Goal: Transaction & Acquisition: Purchase product/service

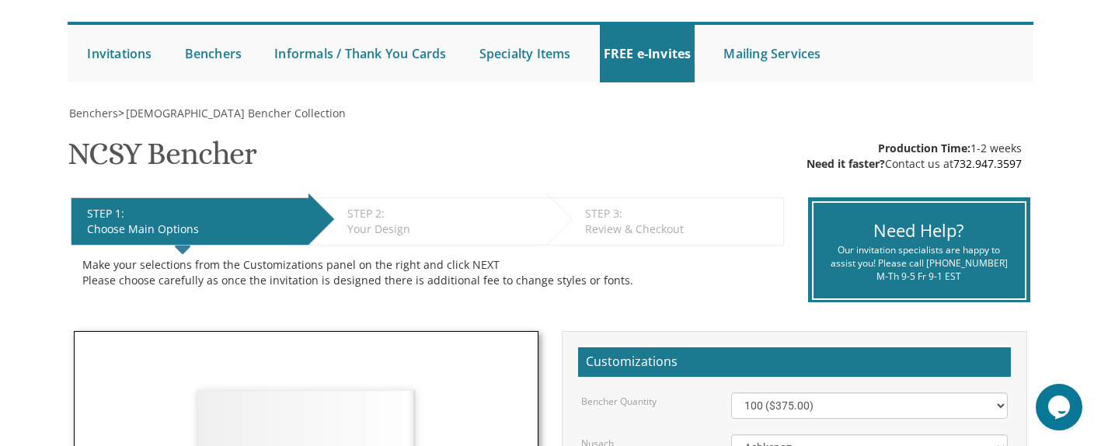
scroll to position [134, 0]
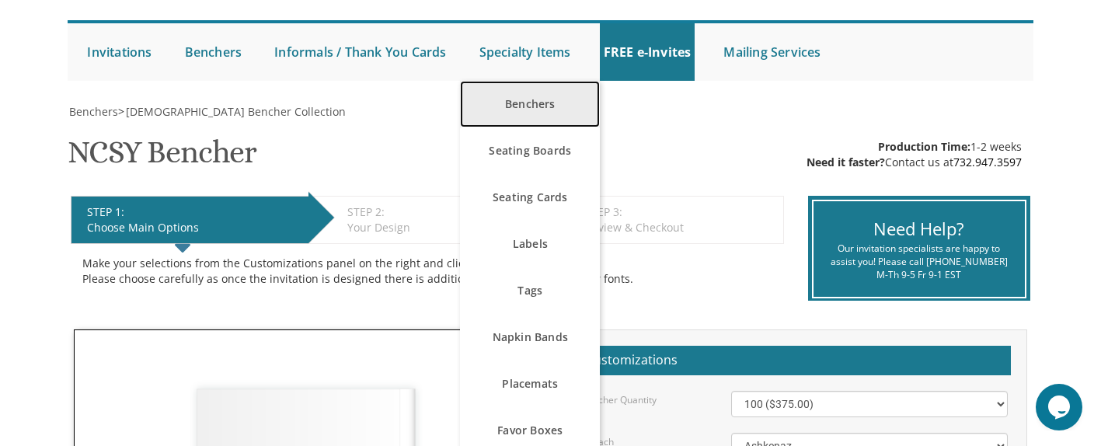
click at [522, 106] on link "Benchers" at bounding box center [530, 104] width 140 height 47
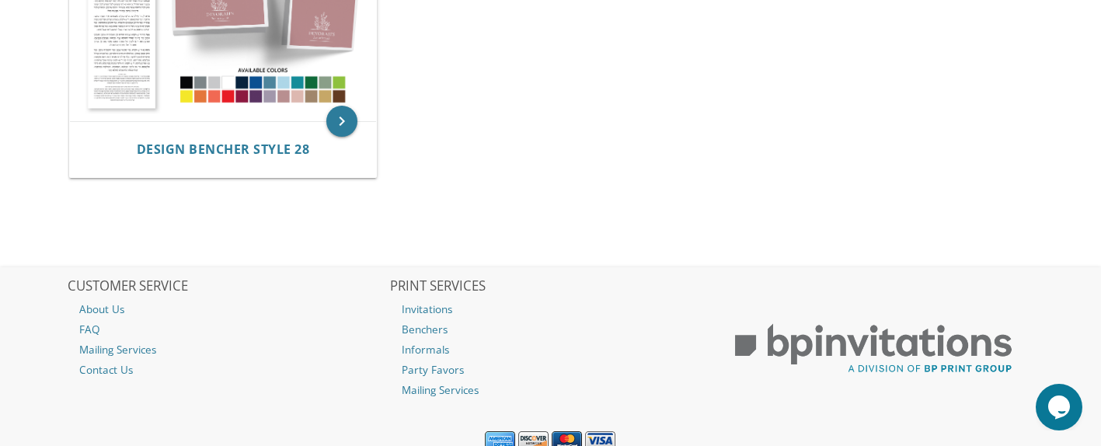
scroll to position [2983, 0]
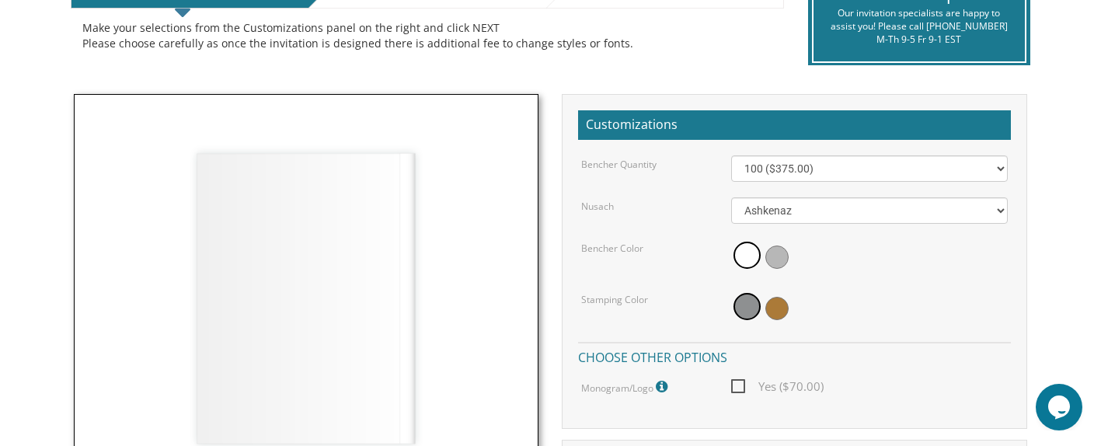
scroll to position [388, 0]
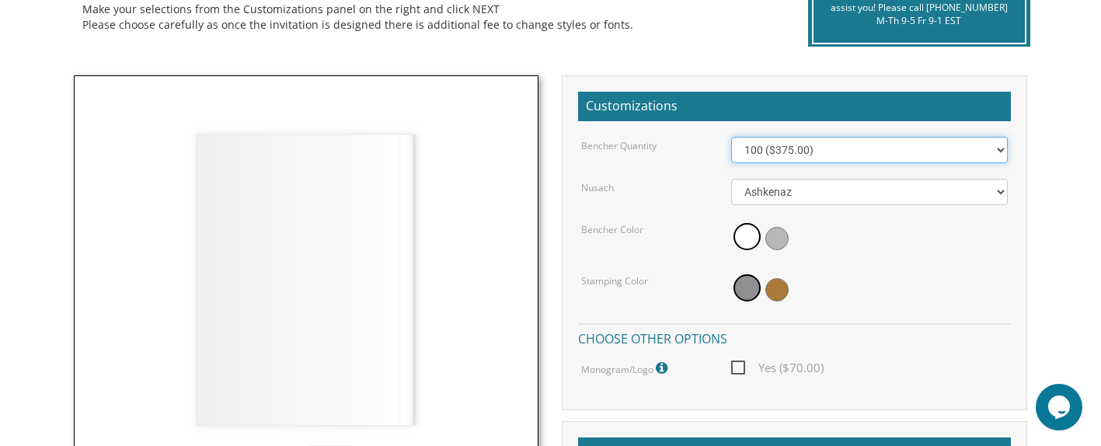
click at [831, 152] on select "100 ($375.00) 200 ($650.00) 300 ($975.00) 400 ($1,300.00) 500 ($1,625.00)" at bounding box center [869, 150] width 277 height 26
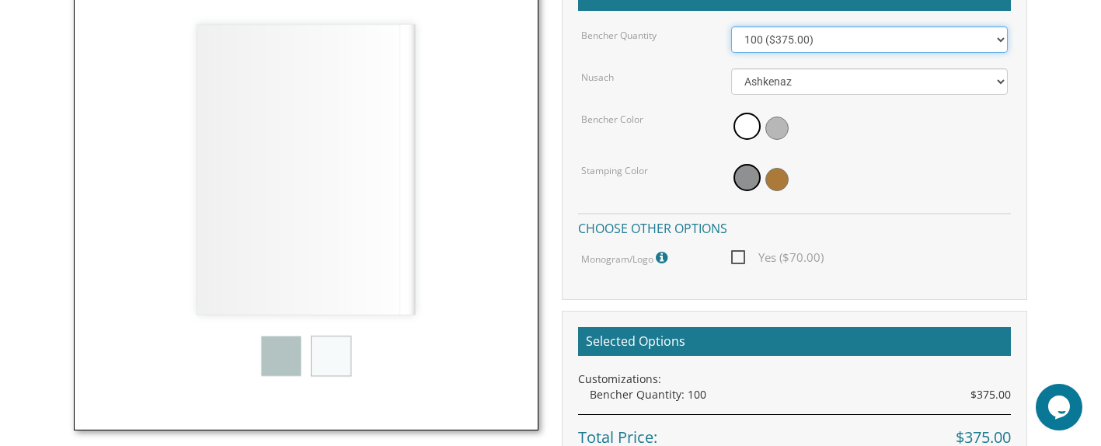
scroll to position [494, 0]
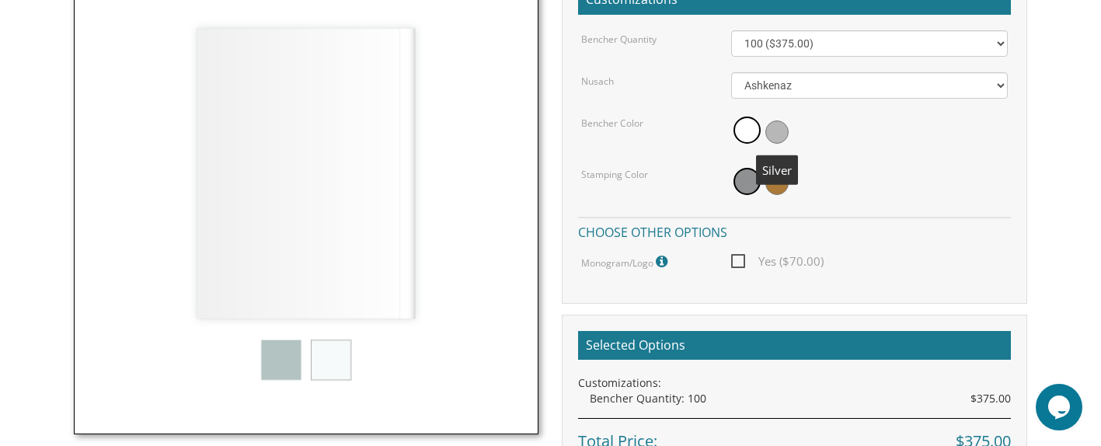
click at [780, 124] on span at bounding box center [777, 131] width 23 height 23
click at [780, 185] on span at bounding box center [777, 183] width 23 height 23
click at [749, 127] on span at bounding box center [745, 131] width 23 height 23
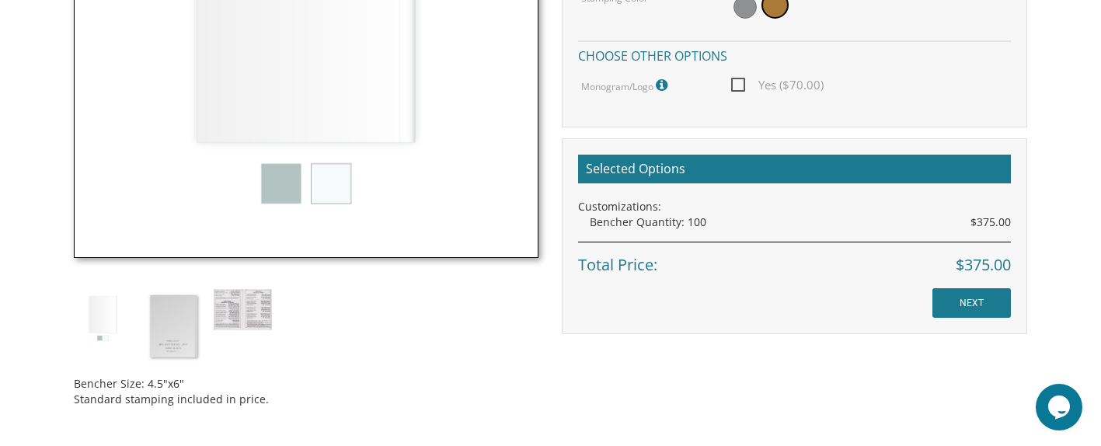
scroll to position [695, 0]
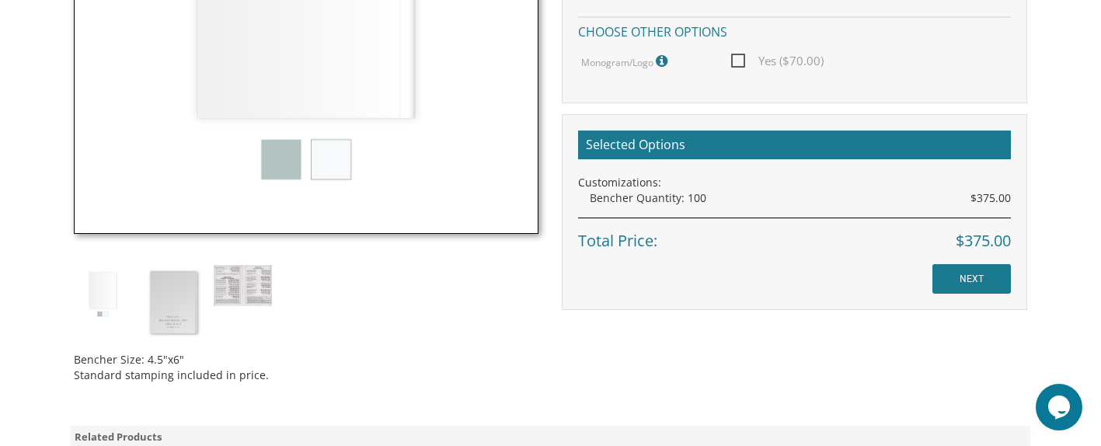
click at [104, 290] on img at bounding box center [103, 294] width 58 height 58
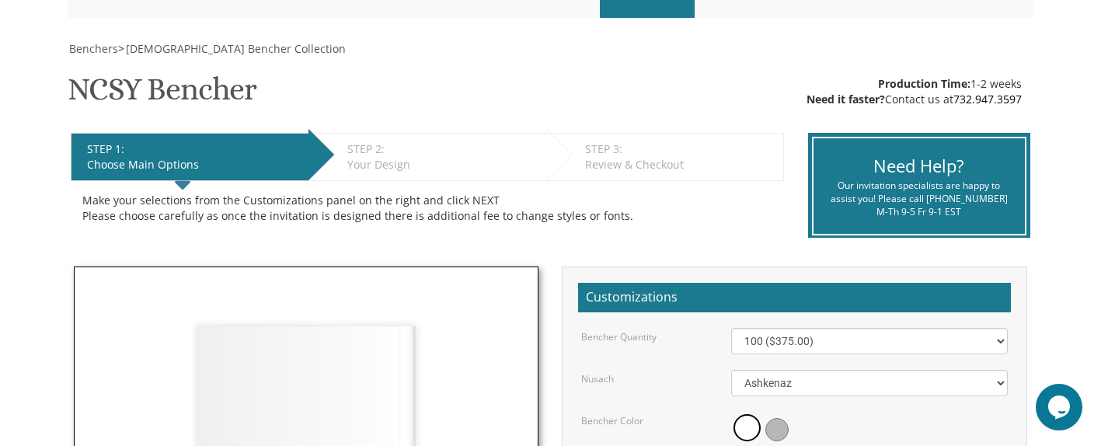
scroll to position [196, 0]
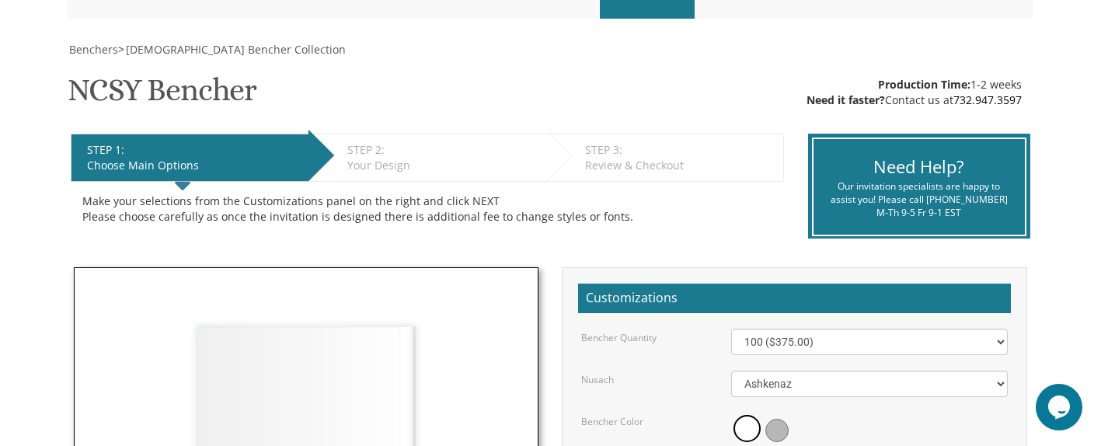
click at [382, 161] on div "Your Design" at bounding box center [442, 166] width 191 height 16
click at [583, 146] on li "STEP 3: EDIT Review & Checkout" at bounding box center [665, 158] width 238 height 48
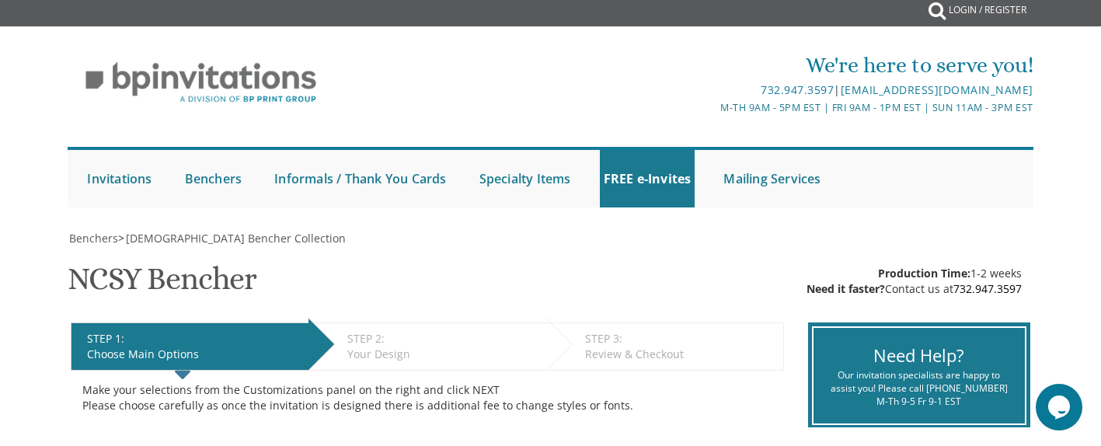
scroll to position [0, 0]
